Goal: Check status: Check status

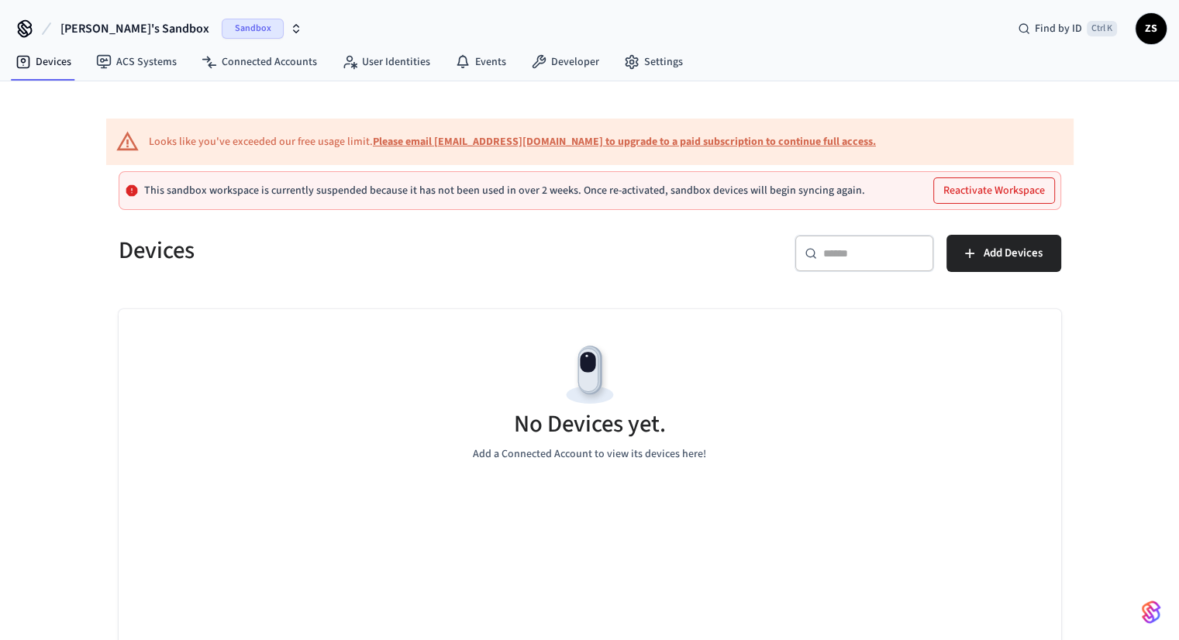
click at [102, 28] on span "[PERSON_NAME]'s Sandbox" at bounding box center [134, 28] width 149 height 19
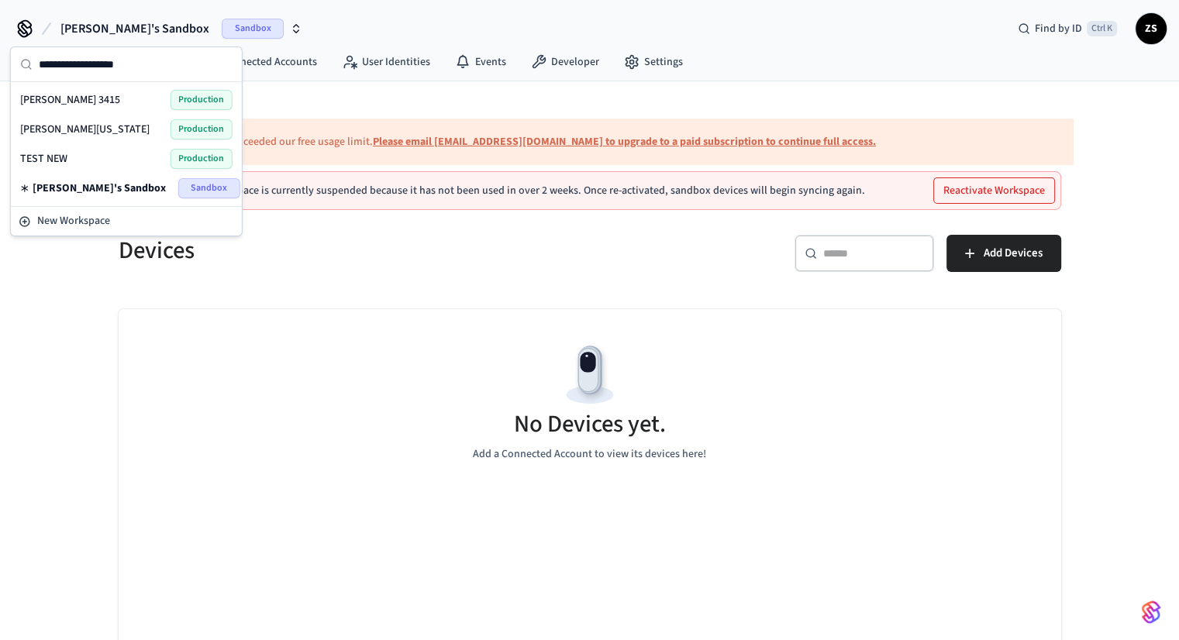
click at [63, 122] on span "[PERSON_NAME][US_STATE]" at bounding box center [84, 130] width 129 height 16
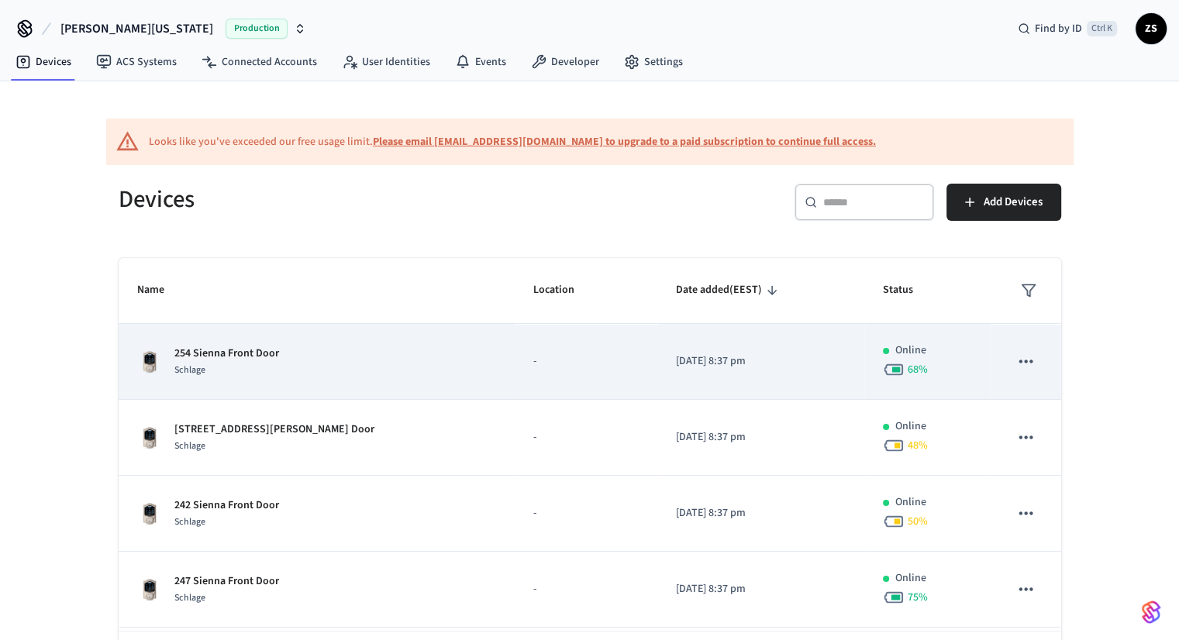
click at [137, 361] on img "sticky table" at bounding box center [149, 362] width 25 height 25
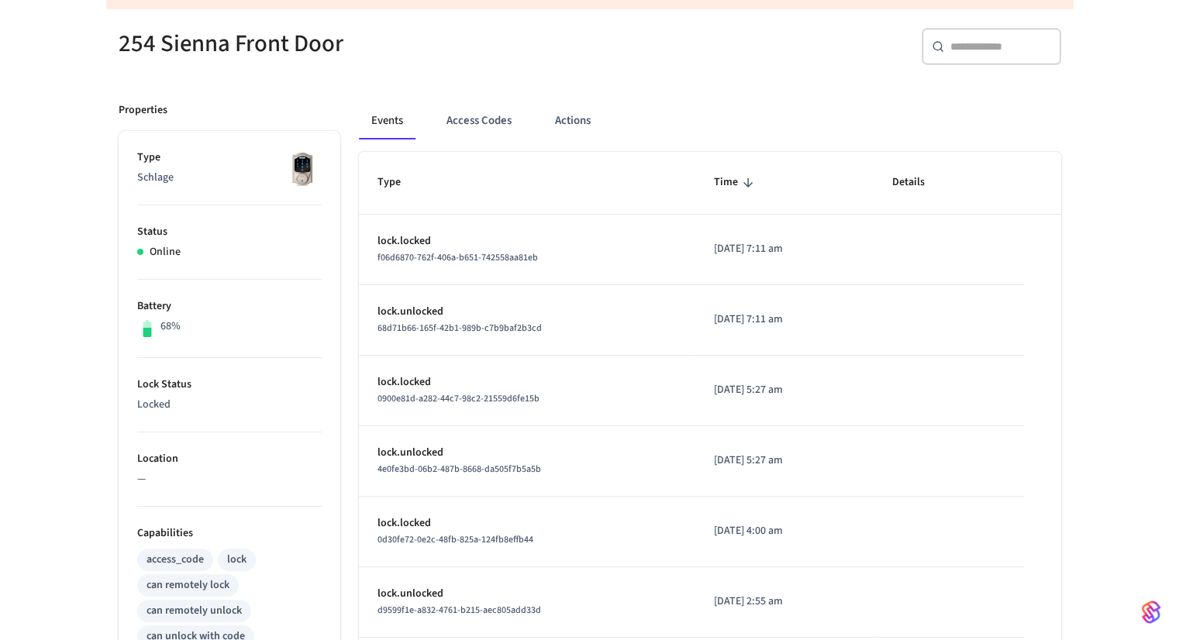
scroll to position [185, 0]
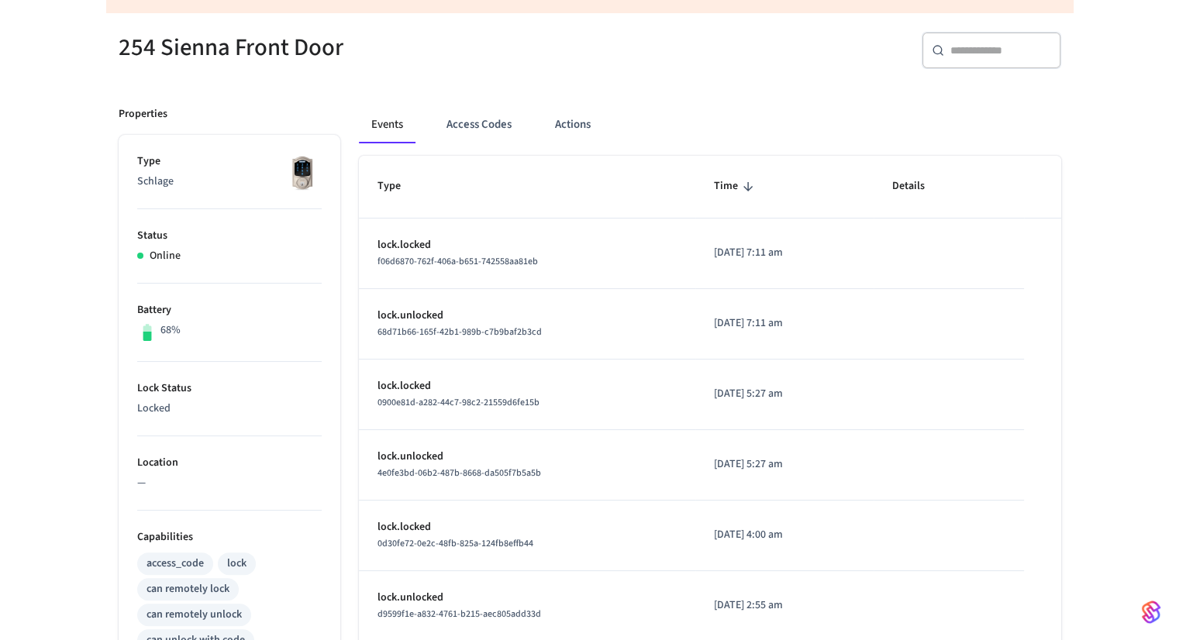
click at [299, 178] on img at bounding box center [302, 173] width 39 height 39
click at [557, 131] on button "Actions" at bounding box center [573, 124] width 60 height 37
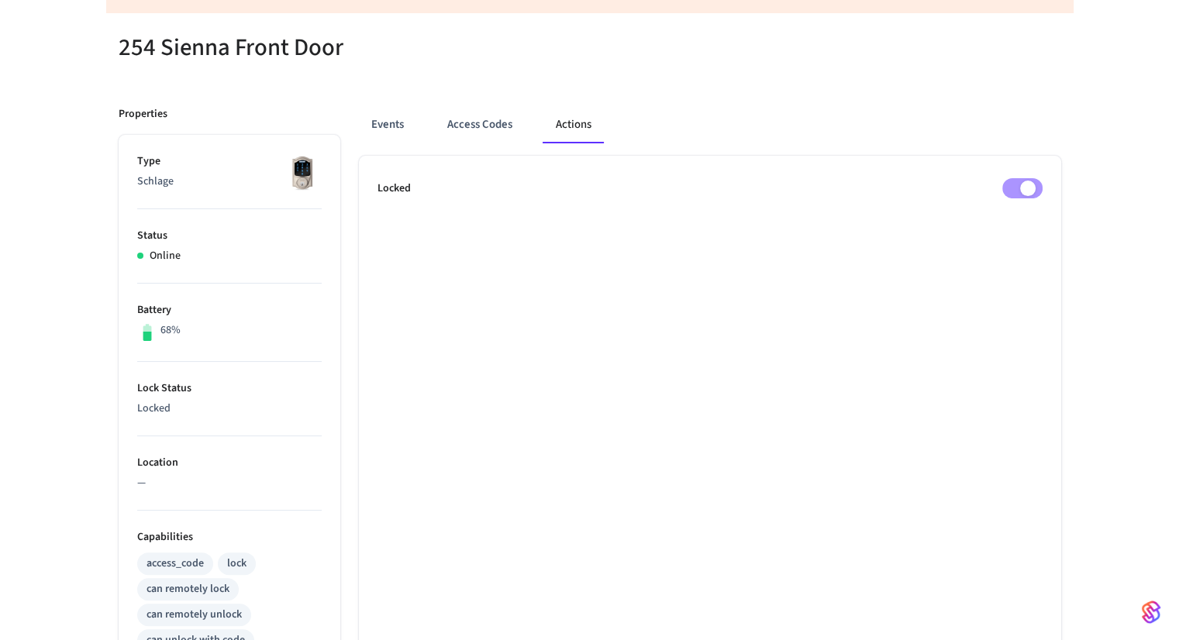
click at [419, 131] on div "Events Access Codes Actions" at bounding box center [710, 124] width 702 height 37
click at [364, 133] on button "Events" at bounding box center [387, 124] width 57 height 37
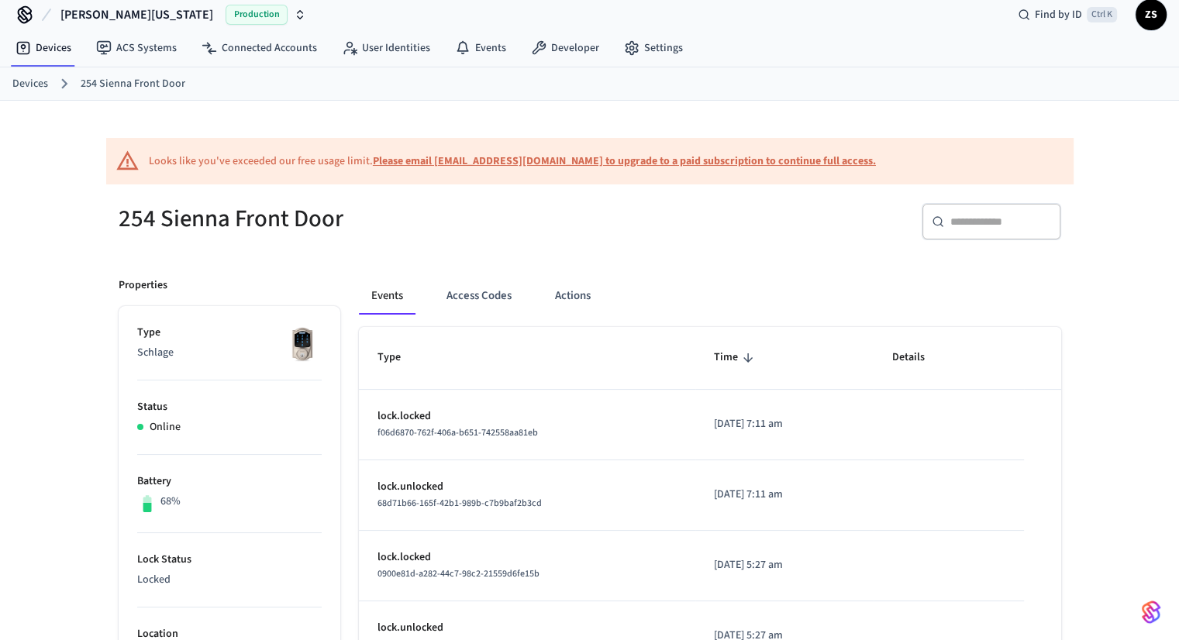
scroll to position [0, 0]
